Goal: Navigation & Orientation: Find specific page/section

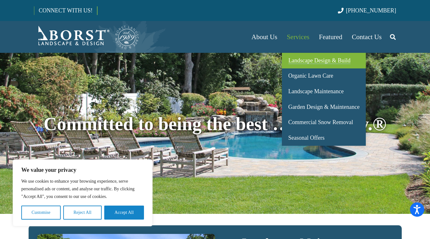
click at [329, 61] on span "Landscape Design & Build" at bounding box center [320, 60] width 62 height 6
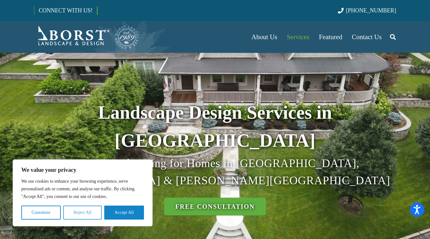
click at [84, 212] on button "Reject All" at bounding box center [82, 212] width 38 height 14
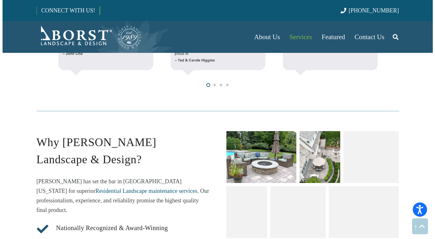
scroll to position [663, 0]
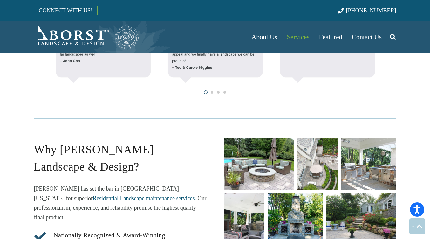
click at [376, 138] on link "barbecues-and-outdoor-kitchens" at bounding box center [368, 164] width 55 height 52
